Goal: Register for event/course

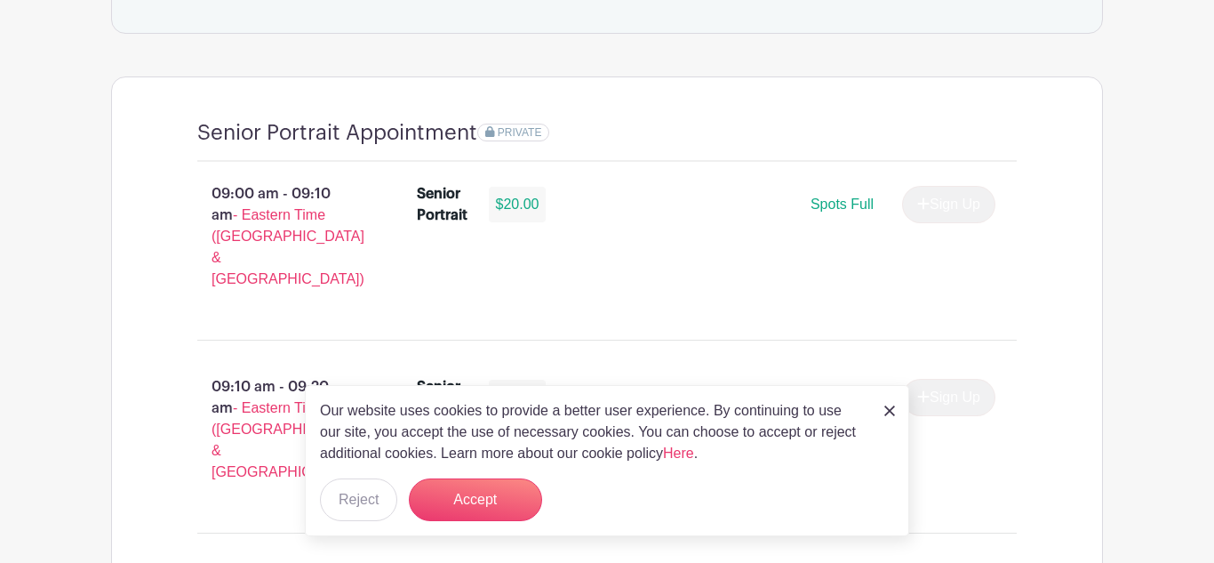
scroll to position [1168, 0]
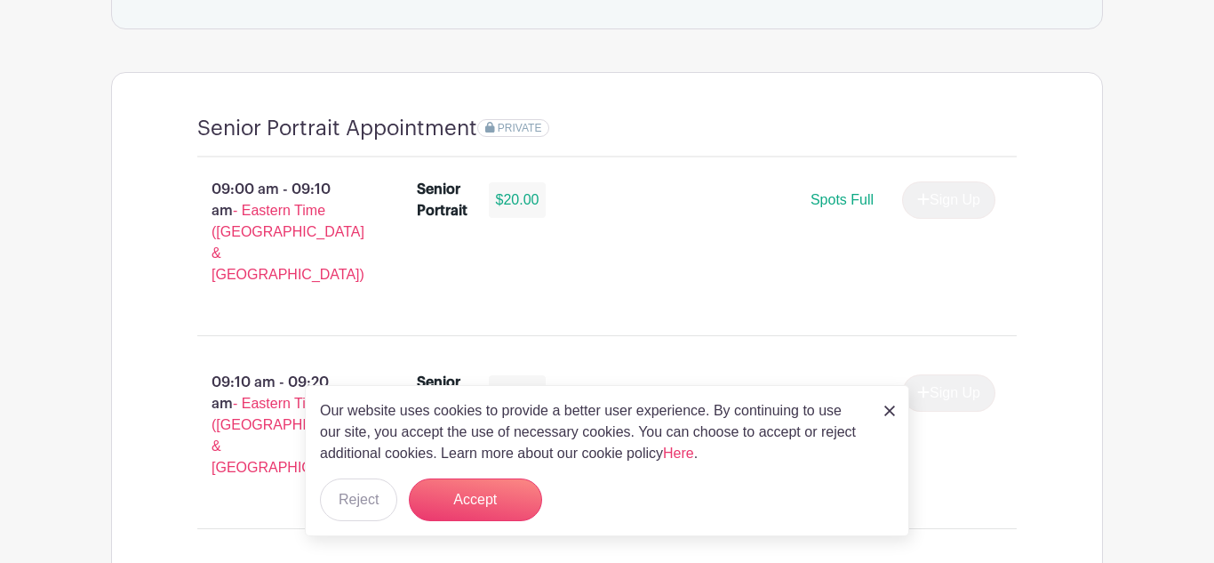
click at [883, 408] on div "Our website uses cookies to provide a better user experience. By continuing to …" at bounding box center [607, 460] width 605 height 151
click at [887, 408] on img at bounding box center [890, 410] width 11 height 11
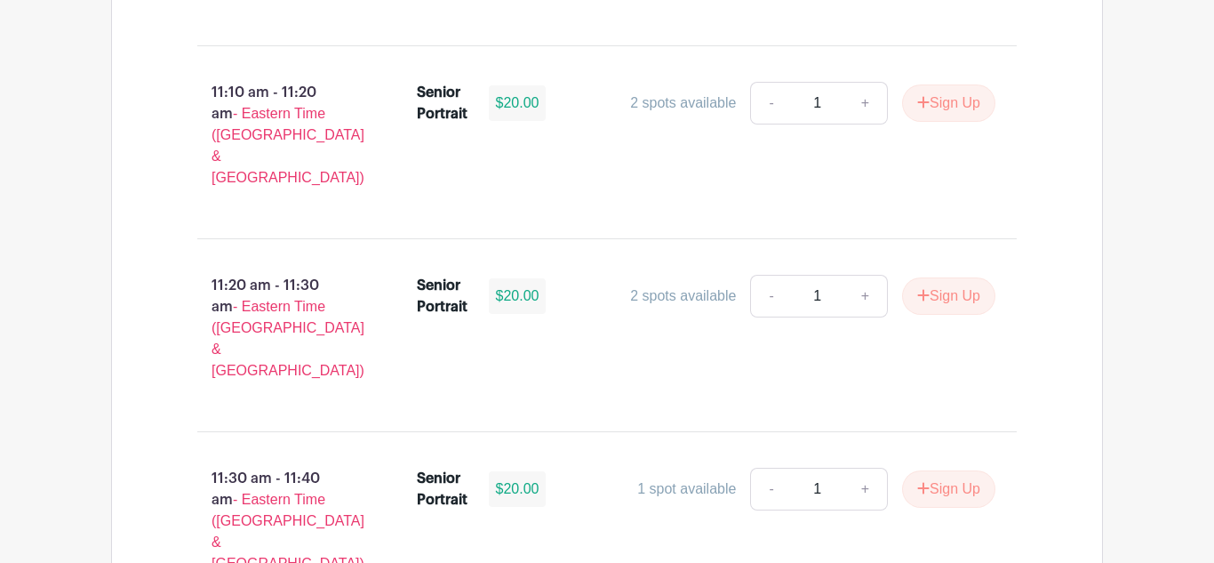
scroll to position [3778, 0]
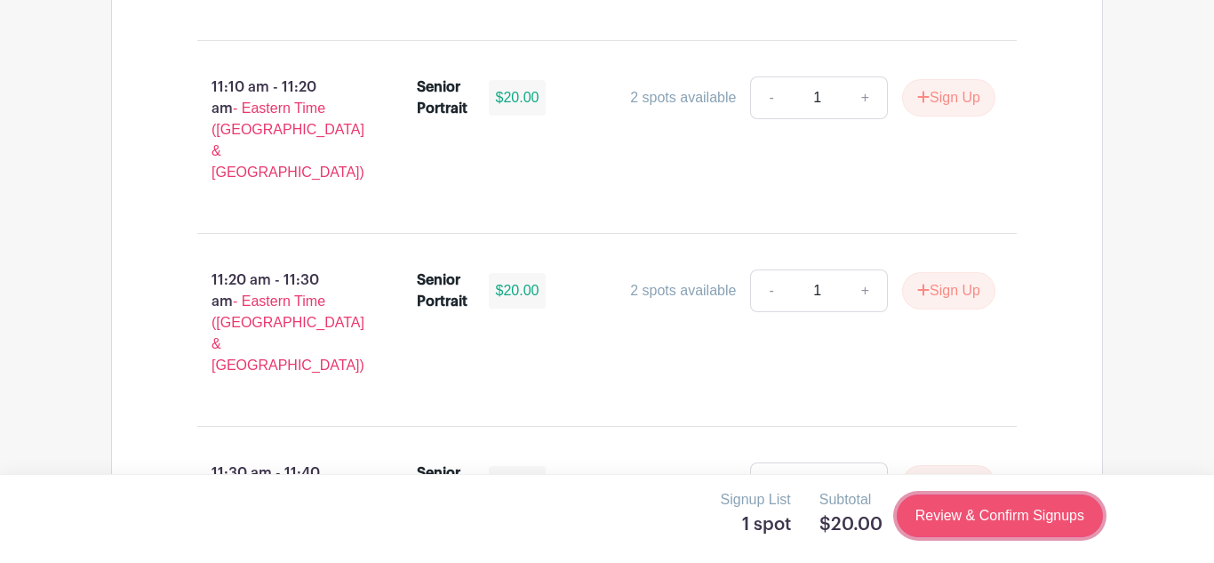
click at [964, 501] on link "Review & Confirm Signups" at bounding box center [1000, 515] width 206 height 43
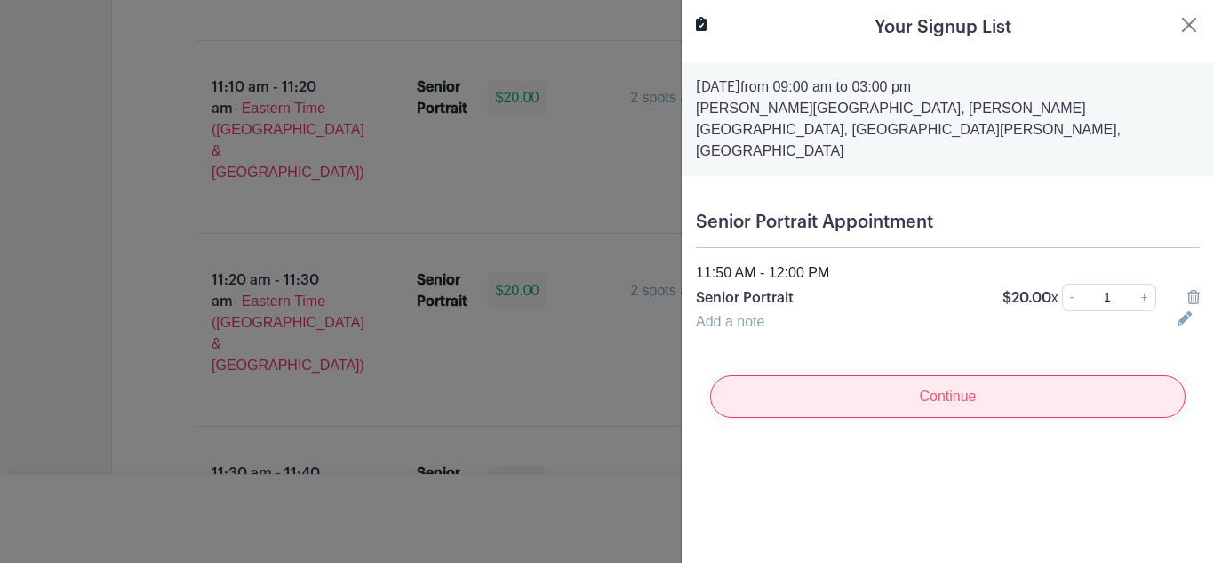
click at [922, 378] on input "Continue" at bounding box center [948, 396] width 476 height 43
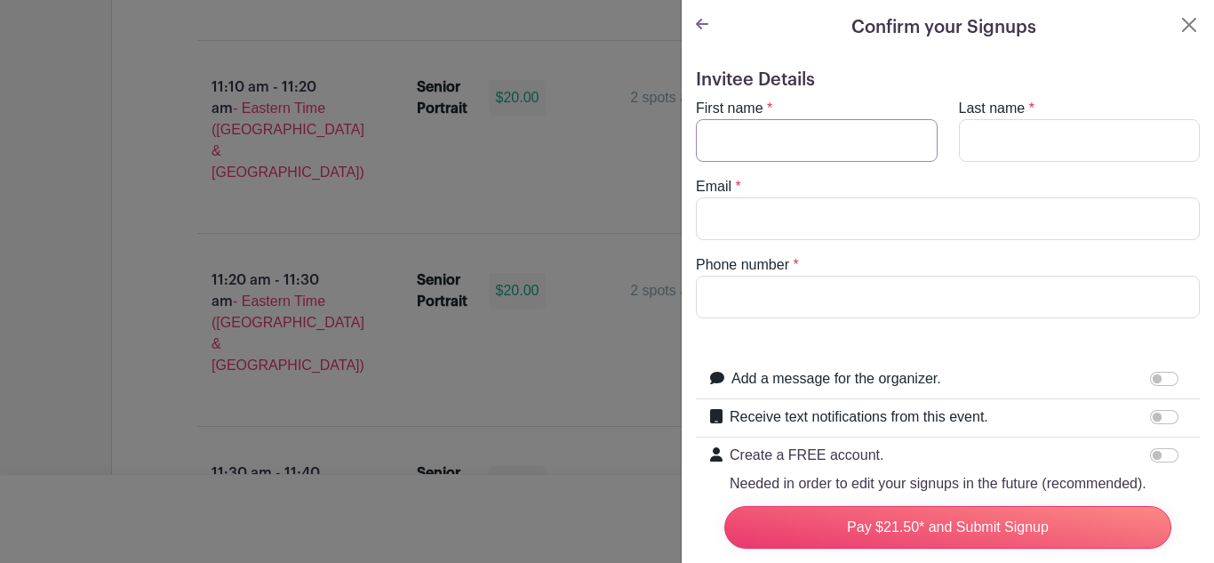
click at [833, 148] on input "First name" at bounding box center [817, 140] width 242 height 43
type input "w"
type input "[PERSON_NAME]"
click at [1038, 122] on input "Last name" at bounding box center [1080, 140] width 242 height 43
type input "Hampton"
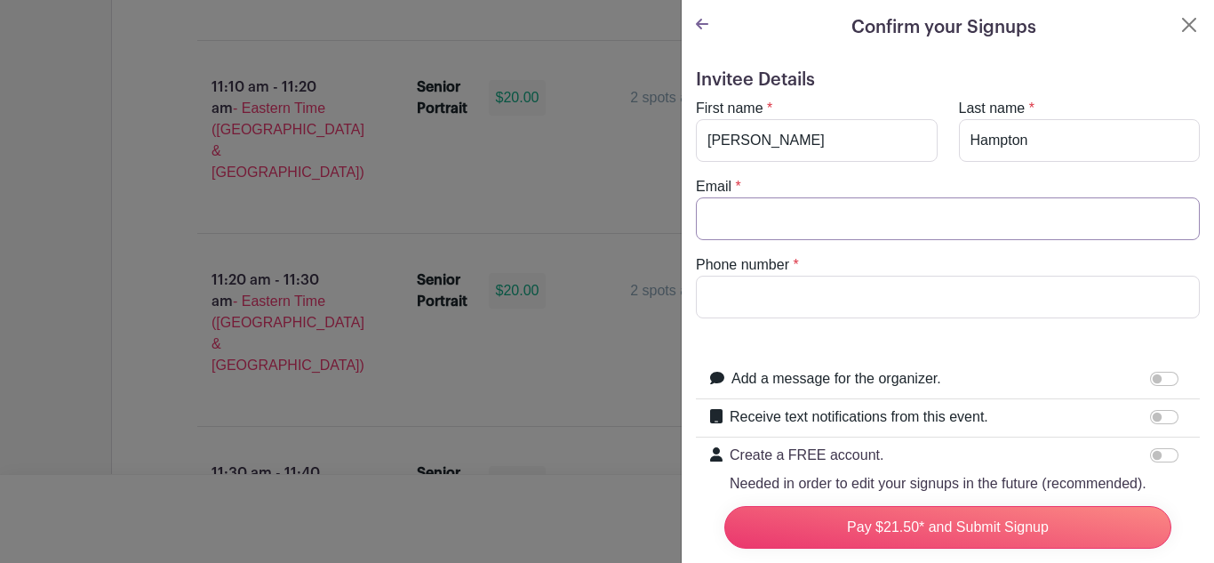
click at [1010, 206] on input "Email" at bounding box center [948, 218] width 504 height 43
type input "[EMAIL_ADDRESS][DOMAIN_NAME]"
click at [990, 282] on input "Phone number" at bounding box center [948, 297] width 504 height 43
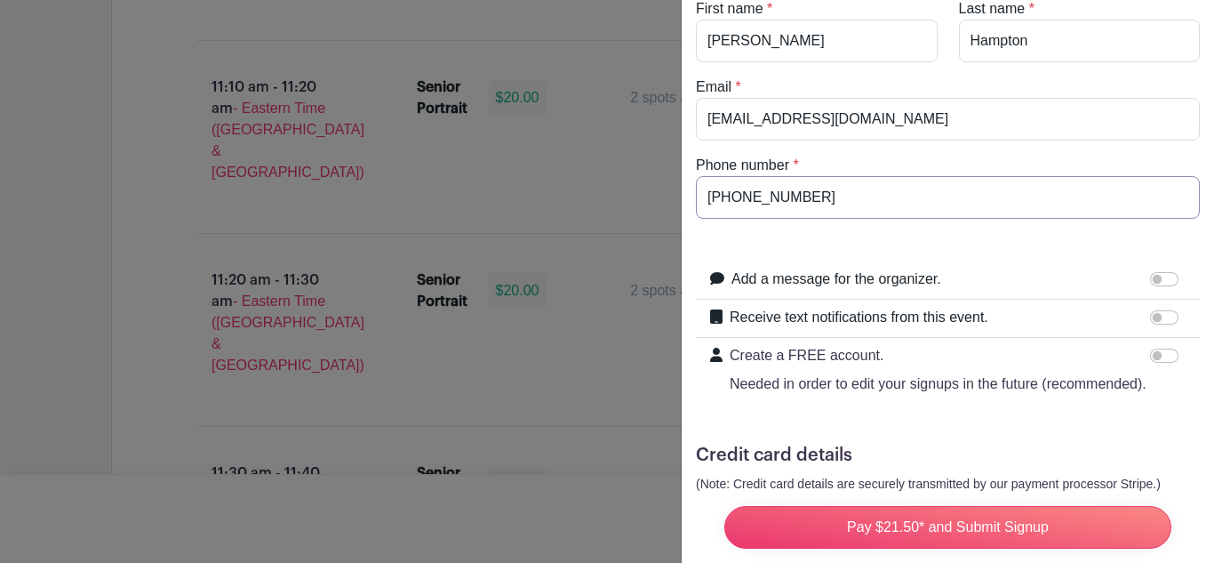
scroll to position [197, 0]
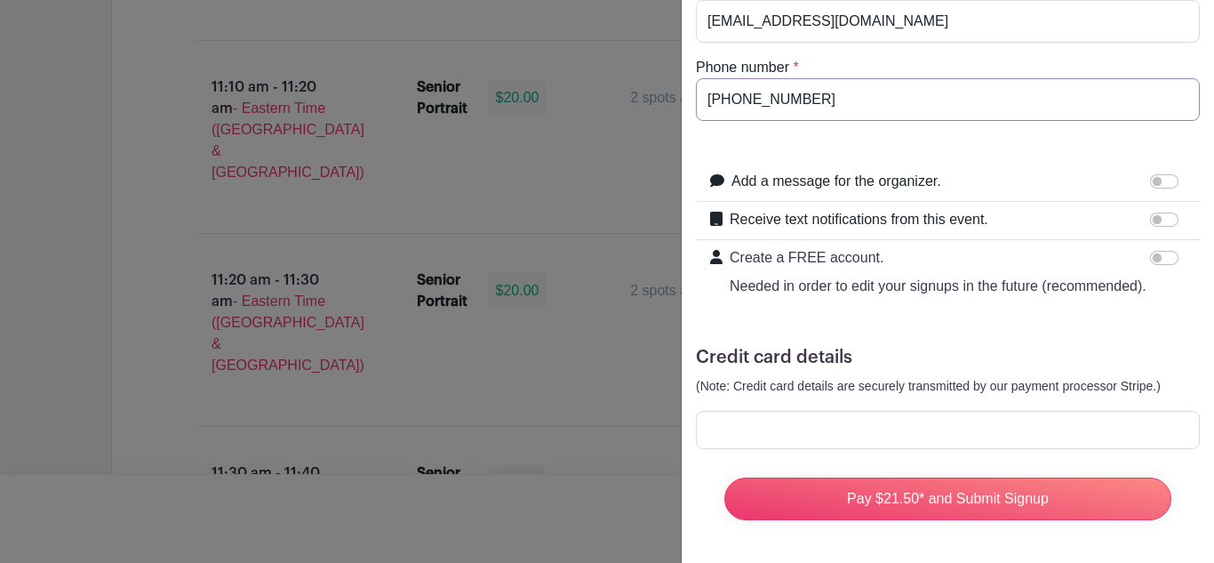
type input "[PHONE_NUMBER]"
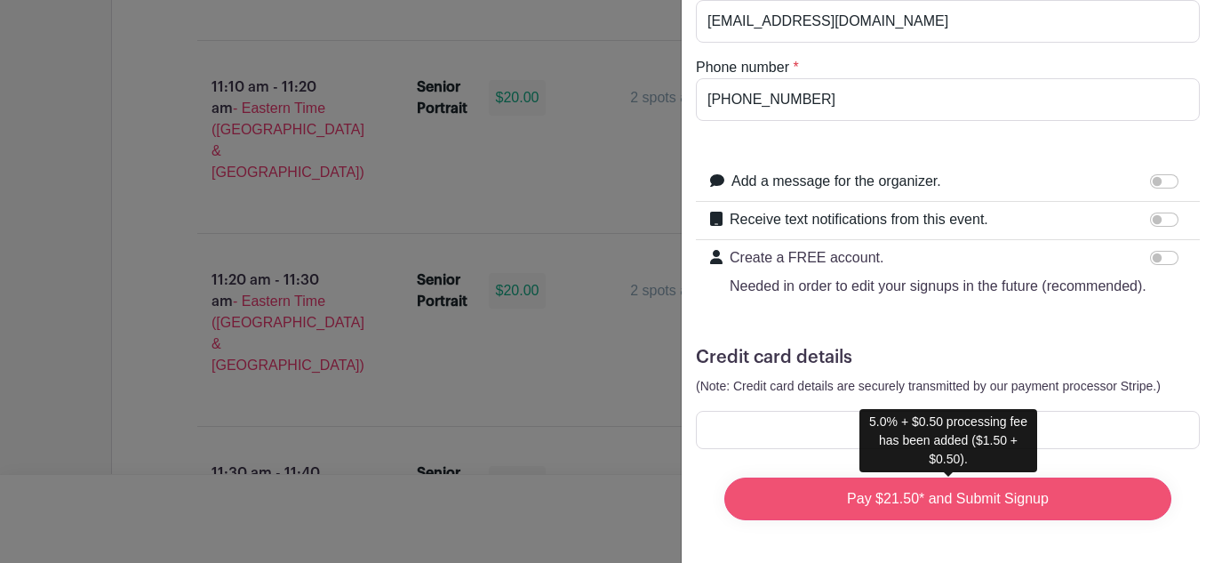
click at [973, 503] on input "Pay $21.50* and Submit Signup" at bounding box center [948, 498] width 447 height 43
